Goal: Task Accomplishment & Management: Complete application form

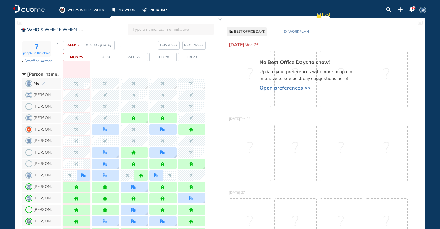
click at [122, 45] on img "forward week" at bounding box center [121, 45] width 3 height 5
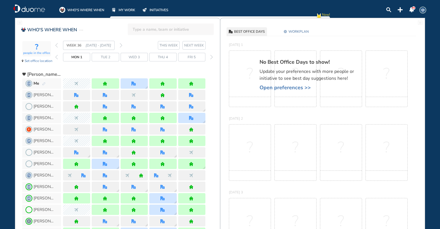
click at [121, 45] on img "forward week" at bounding box center [121, 45] width 3 height 5
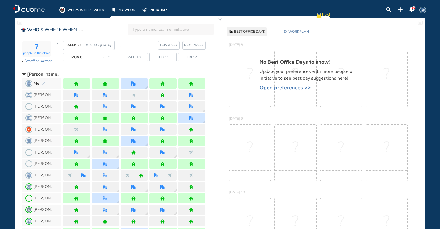
click at [121, 44] on img "forward week" at bounding box center [121, 45] width 3 height 5
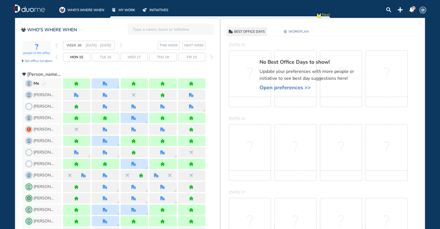
click at [121, 44] on img "forward week" at bounding box center [121, 45] width 3 height 5
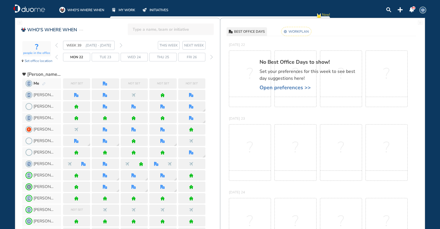
click at [44, 82] on img "pen-edit" at bounding box center [43, 84] width 3 height 4
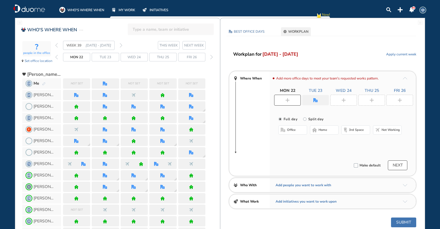
click at [289, 100] on img "plus-rounded-bdbdbd" at bounding box center [287, 100] width 4 height 4
click at [316, 129] on img "home-bdbdbd" at bounding box center [314, 129] width 5 height 5
click at [313, 99] on img "office" at bounding box center [315, 100] width 4 height 4
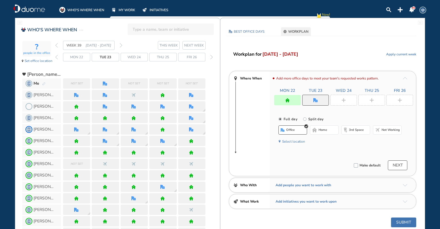
click at [323, 129] on span "home" at bounding box center [323, 129] width 9 height 5
click at [346, 100] on div at bounding box center [343, 100] width 27 height 11
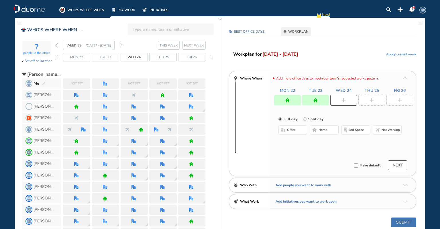
click at [301, 129] on button "office" at bounding box center [292, 129] width 29 height 9
drag, startPoint x: 367, startPoint y: 101, endPoint x: 352, endPoint y: 112, distance: 18.6
click at [367, 101] on div at bounding box center [371, 100] width 27 height 11
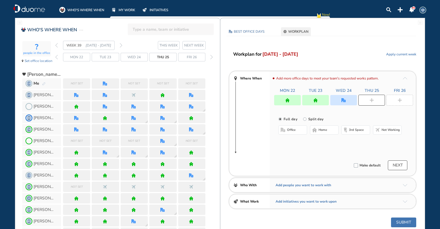
click at [332, 128] on button "home" at bounding box center [324, 129] width 29 height 9
click at [401, 98] on img "plus-rounded-bdbdbd" at bounding box center [400, 100] width 4 height 4
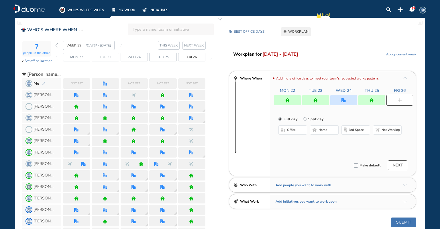
click at [322, 130] on span "home" at bounding box center [323, 129] width 9 height 5
click at [343, 99] on img "office" at bounding box center [343, 100] width 4 height 4
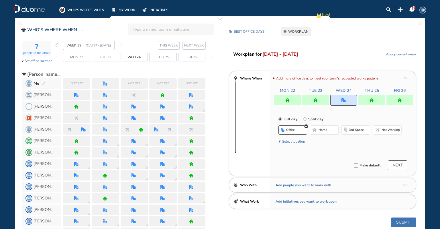
click at [292, 140] on button "Select location" at bounding box center [293, 141] width 23 height 6
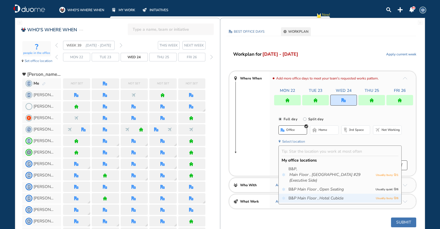
click at [316, 198] on icon "Main Floor ," at bounding box center [307, 198] width 21 height 6
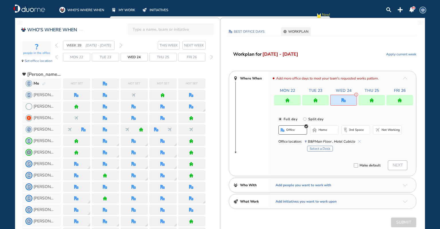
click at [320, 148] on button "Select a Desk" at bounding box center [320, 149] width 26 height 6
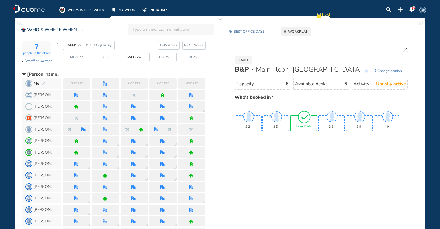
click at [302, 119] on img "tick-rounded-outline" at bounding box center [304, 116] width 13 height 13
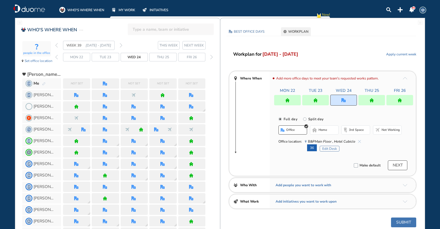
click at [401, 163] on button "NEXT" at bounding box center [397, 165] width 19 height 10
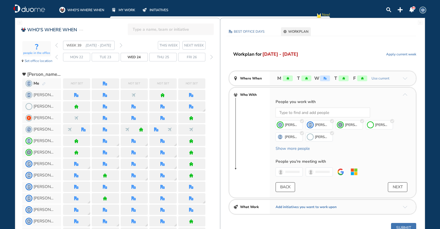
click at [410, 222] on div "Workplan for [DATE] - [DATE] Apply current week Where When M T W T F Use curren…" at bounding box center [322, 141] width 205 height 182
click at [407, 224] on button "Submit" at bounding box center [403, 228] width 25 height 10
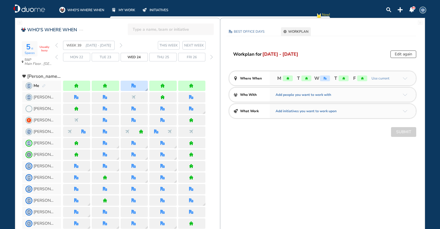
click at [129, 83] on div at bounding box center [134, 86] width 27 height 10
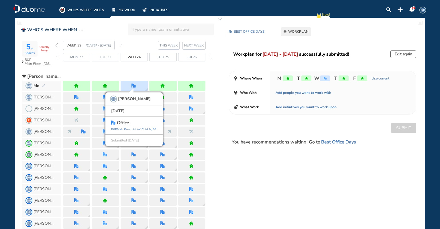
click at [422, 10] on span "GB" at bounding box center [423, 10] width 5 height 5
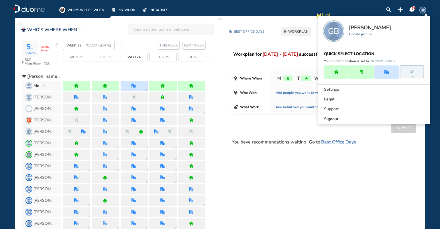
click at [325, 119] on span "Signout" at bounding box center [331, 119] width 14 height 6
